Goal: Download file/media

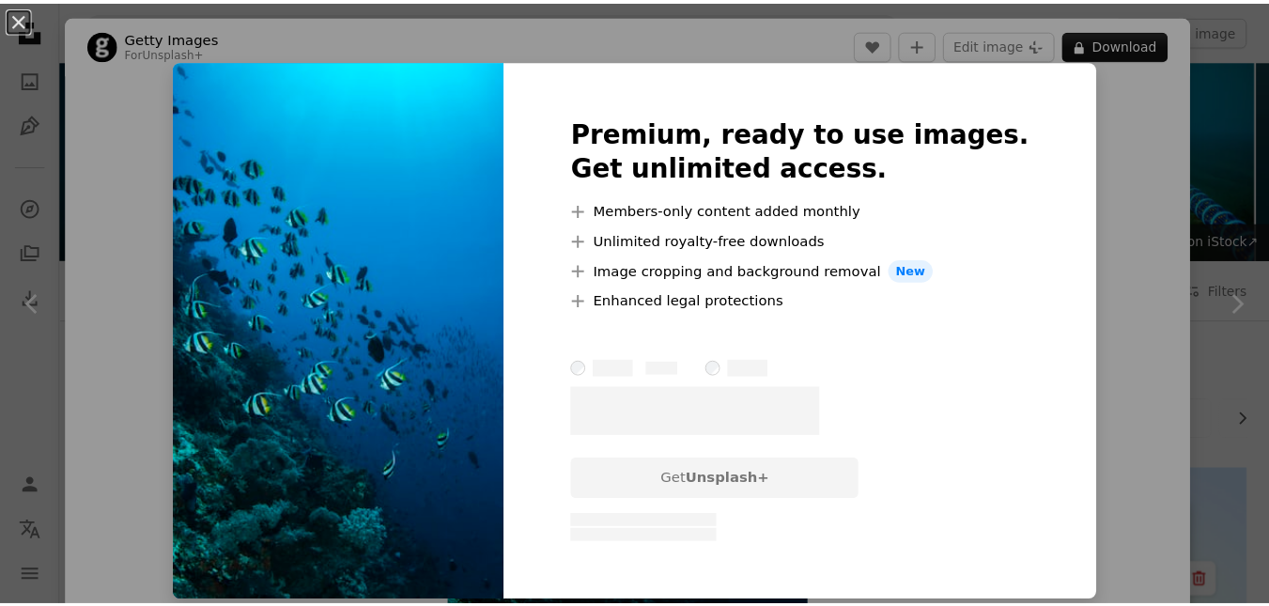
scroll to position [2886, 0]
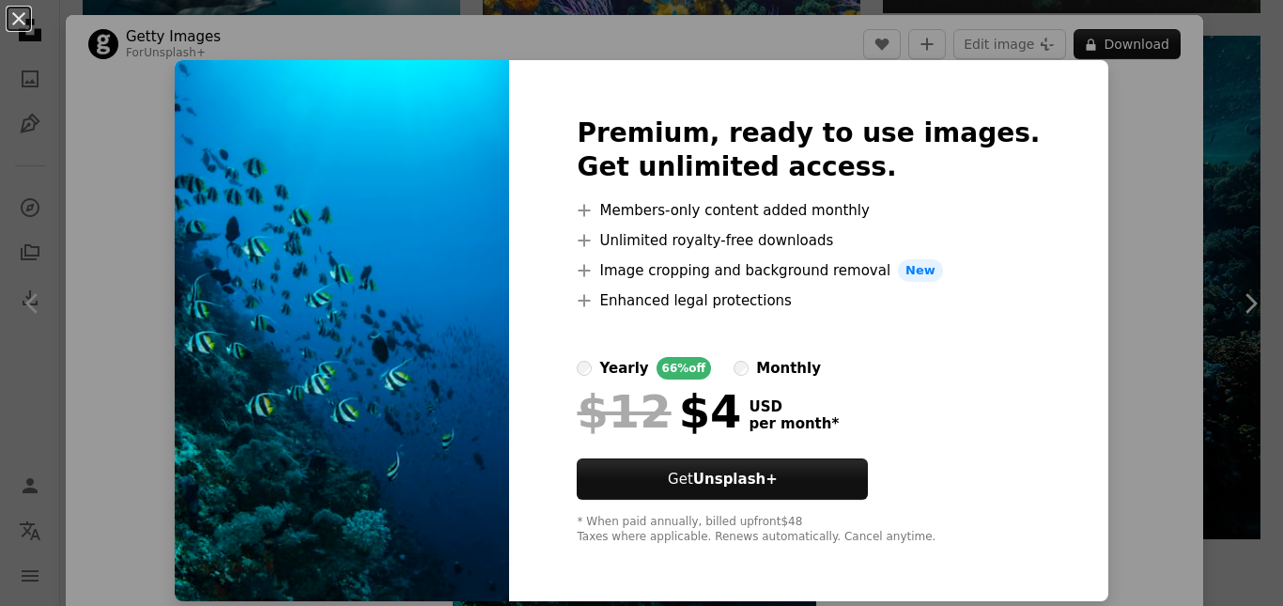
click at [1054, 129] on div "Premium, ready to use images. Get unlimited access. A plus sign Members-only co…" at bounding box center [808, 330] width 598 height 541
click at [27, 30] on button "An X shape" at bounding box center [19, 19] width 23 height 23
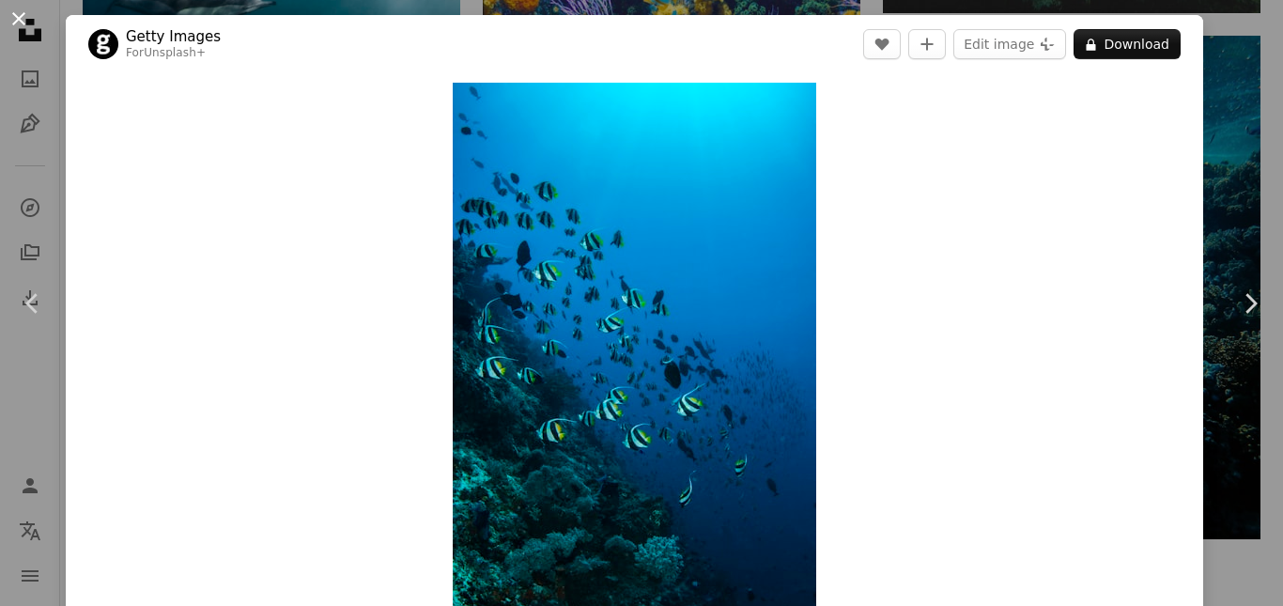
click at [13, 20] on button "An X shape" at bounding box center [19, 19] width 23 height 23
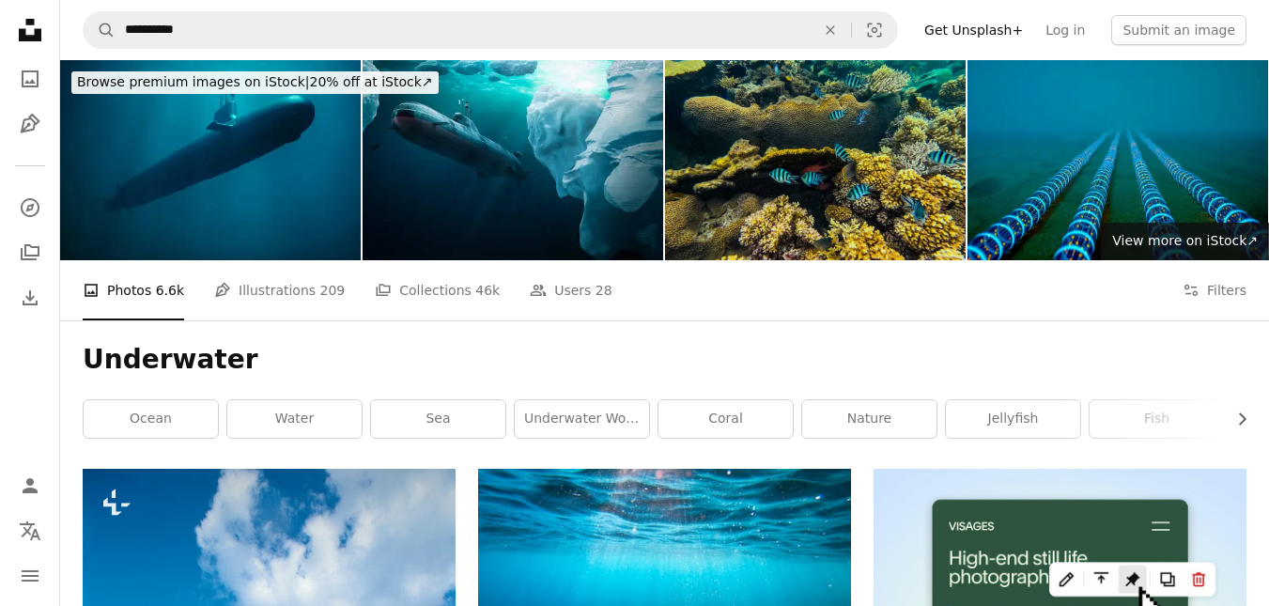
click at [868, 190] on img at bounding box center [815, 160] width 300 height 200
